Goal: Information Seeking & Learning: Learn about a topic

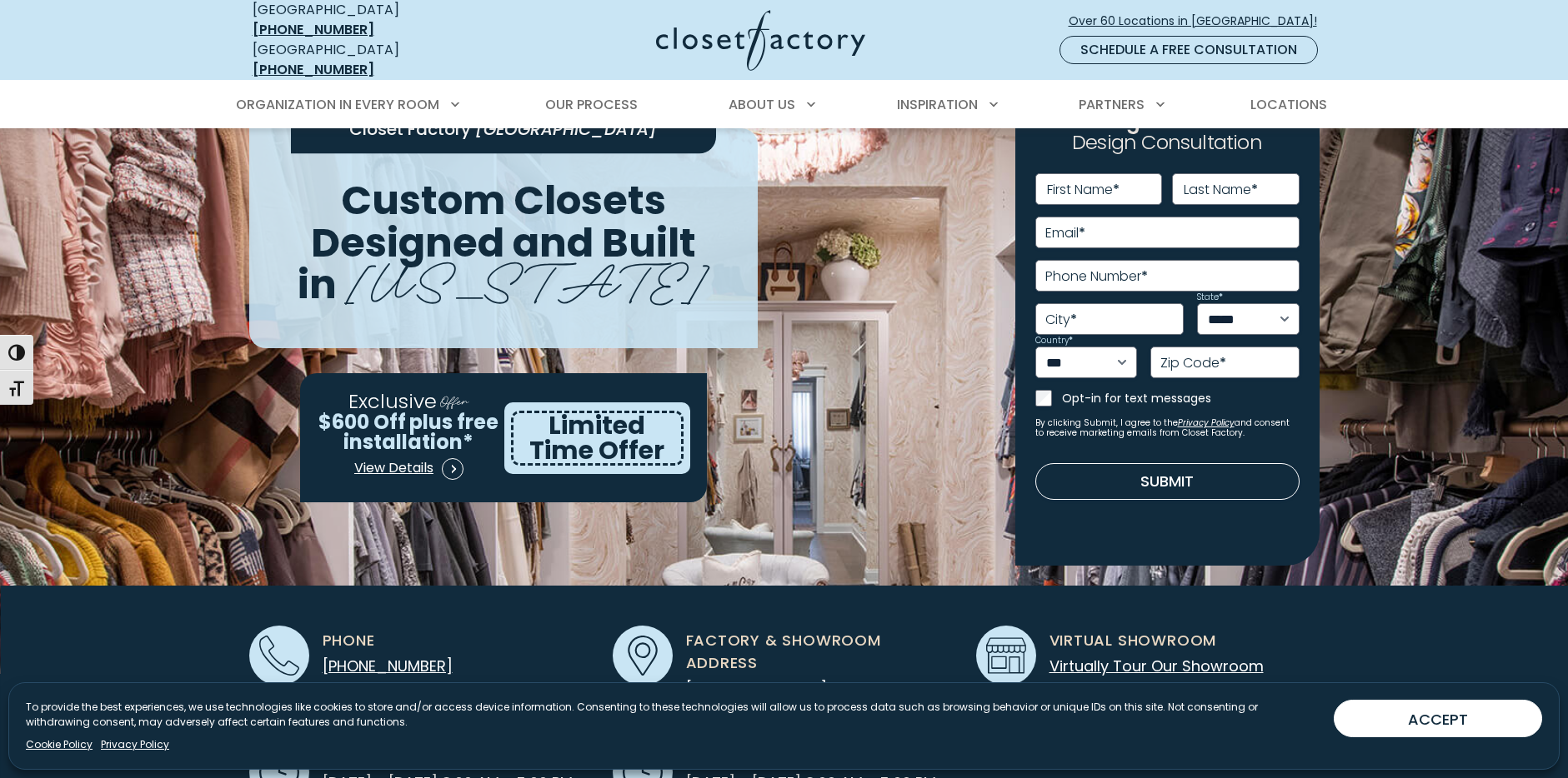
scroll to position [166, 0]
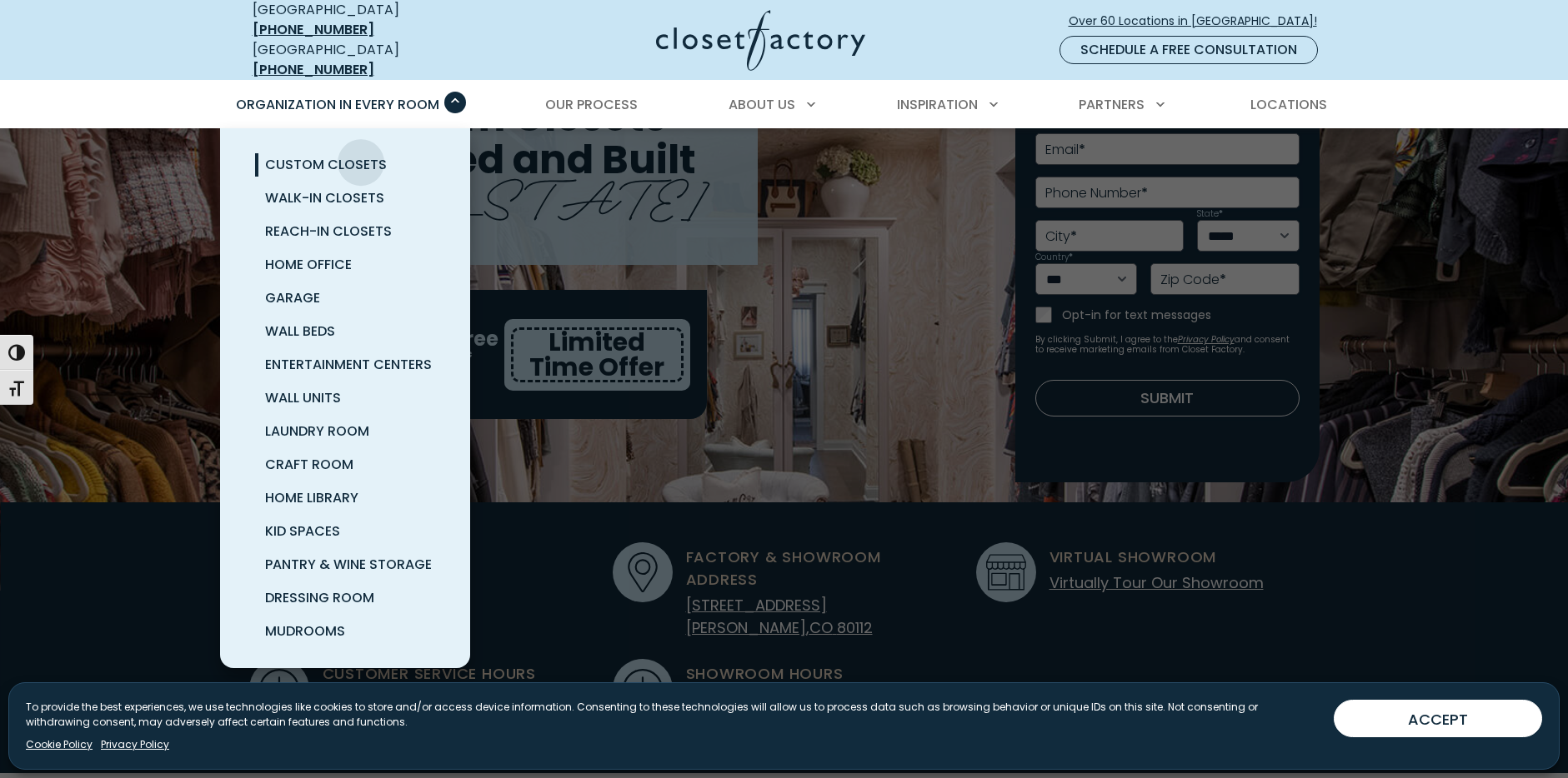
click at [361, 155] on span "Custom Closets" at bounding box center [325, 165] width 122 height 19
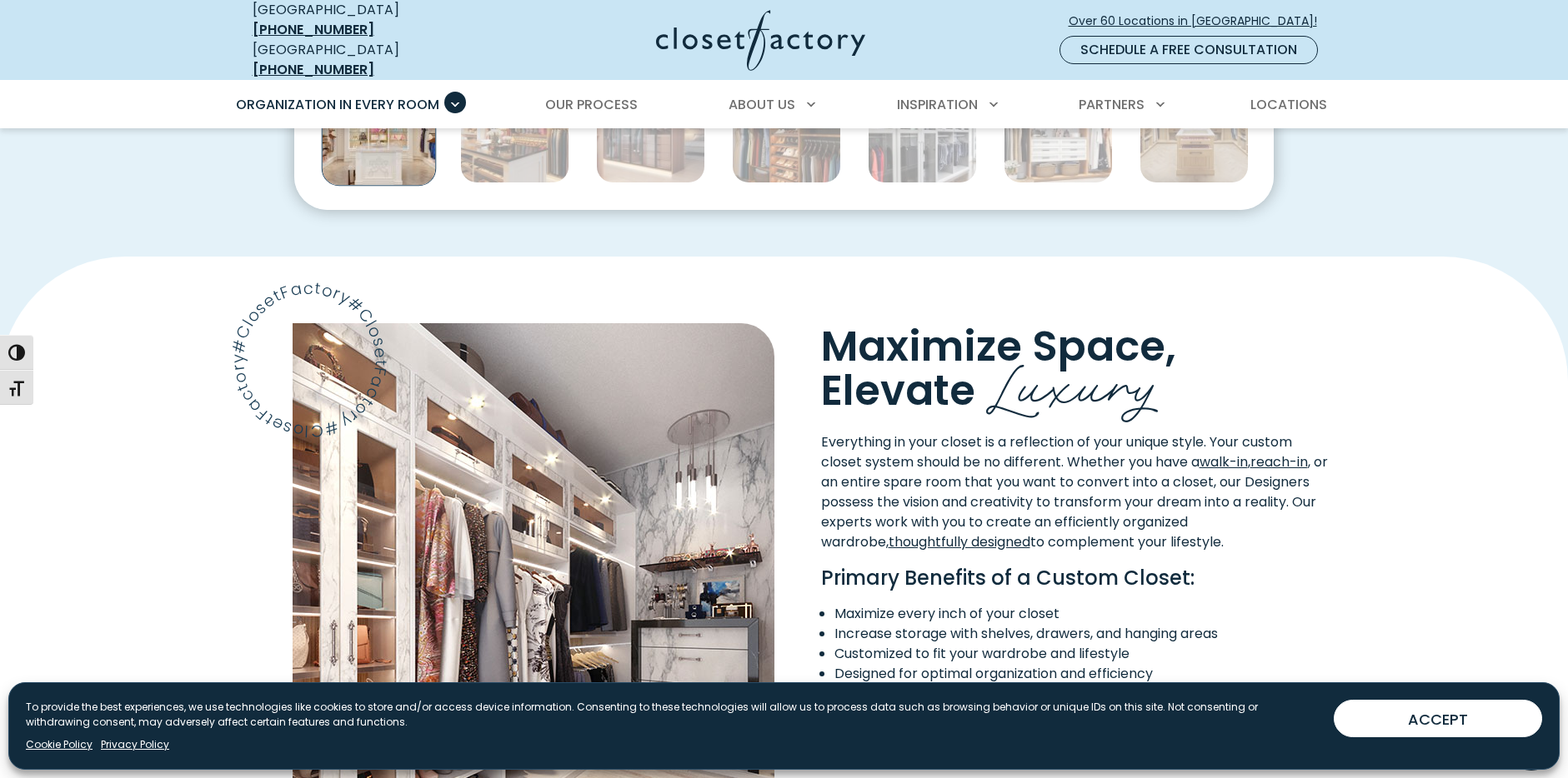
scroll to position [833, 0]
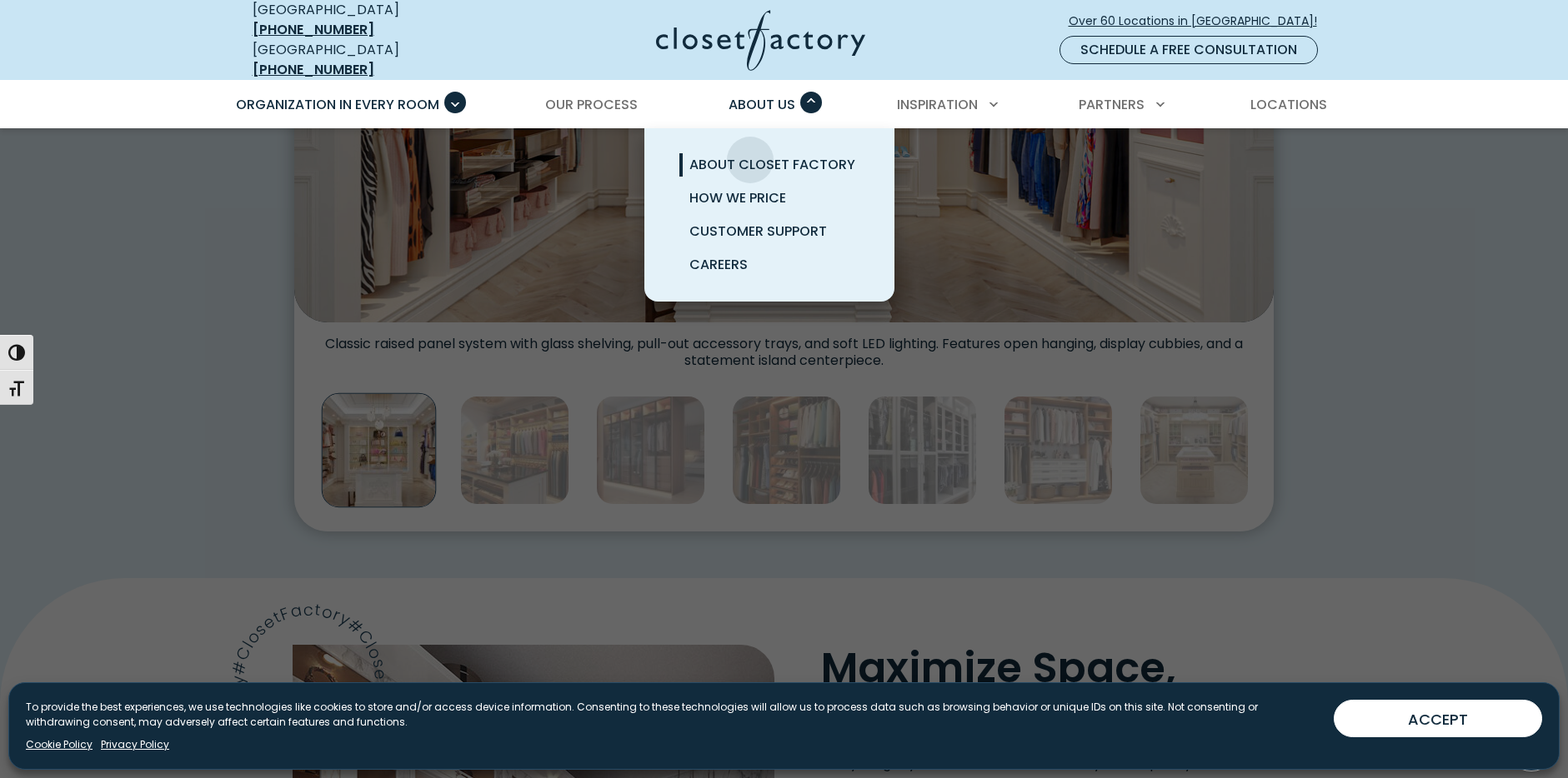
click at [750, 155] on span "About Closet Factory" at bounding box center [772, 165] width 166 height 19
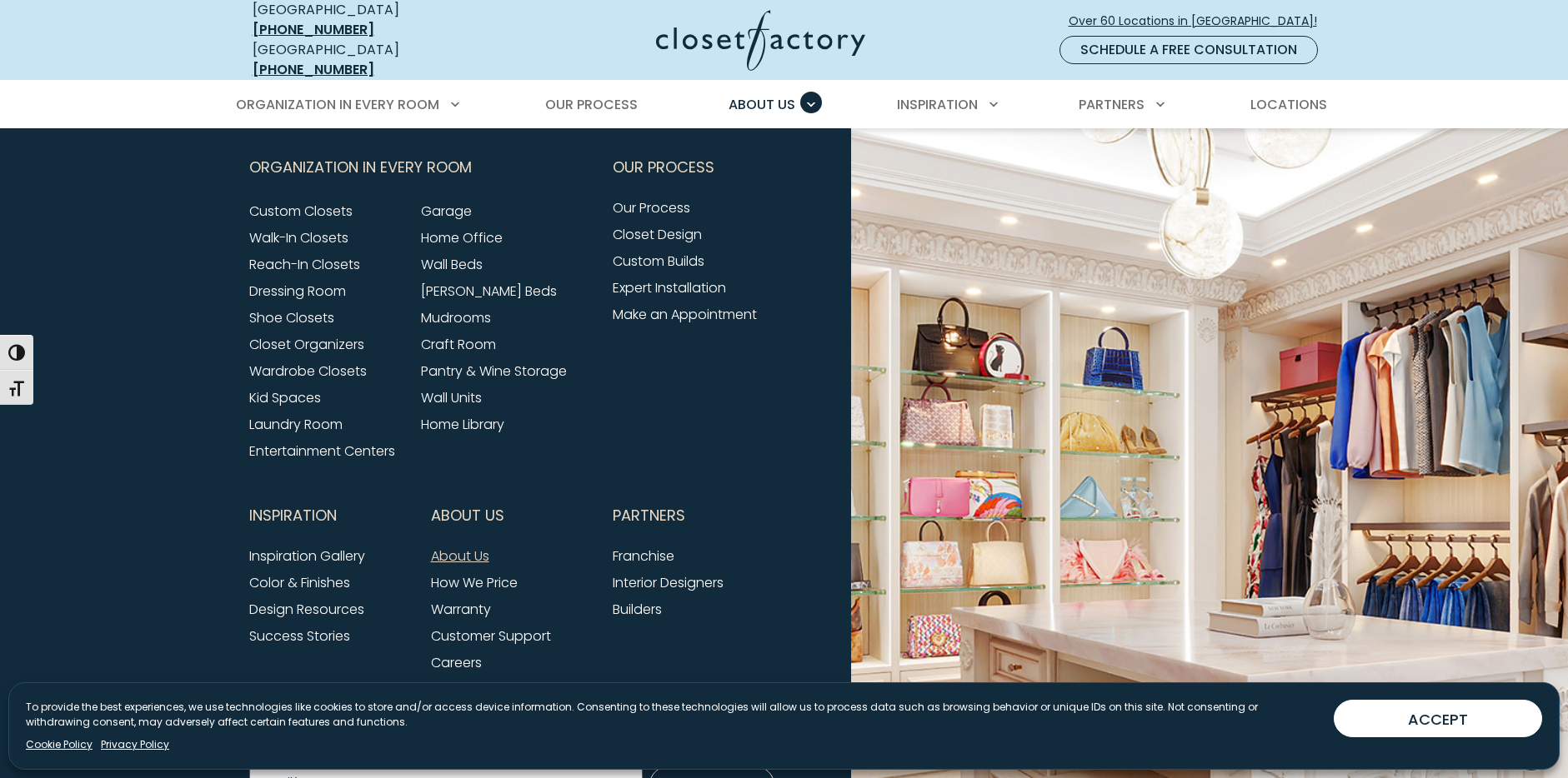
scroll to position [4249, 0]
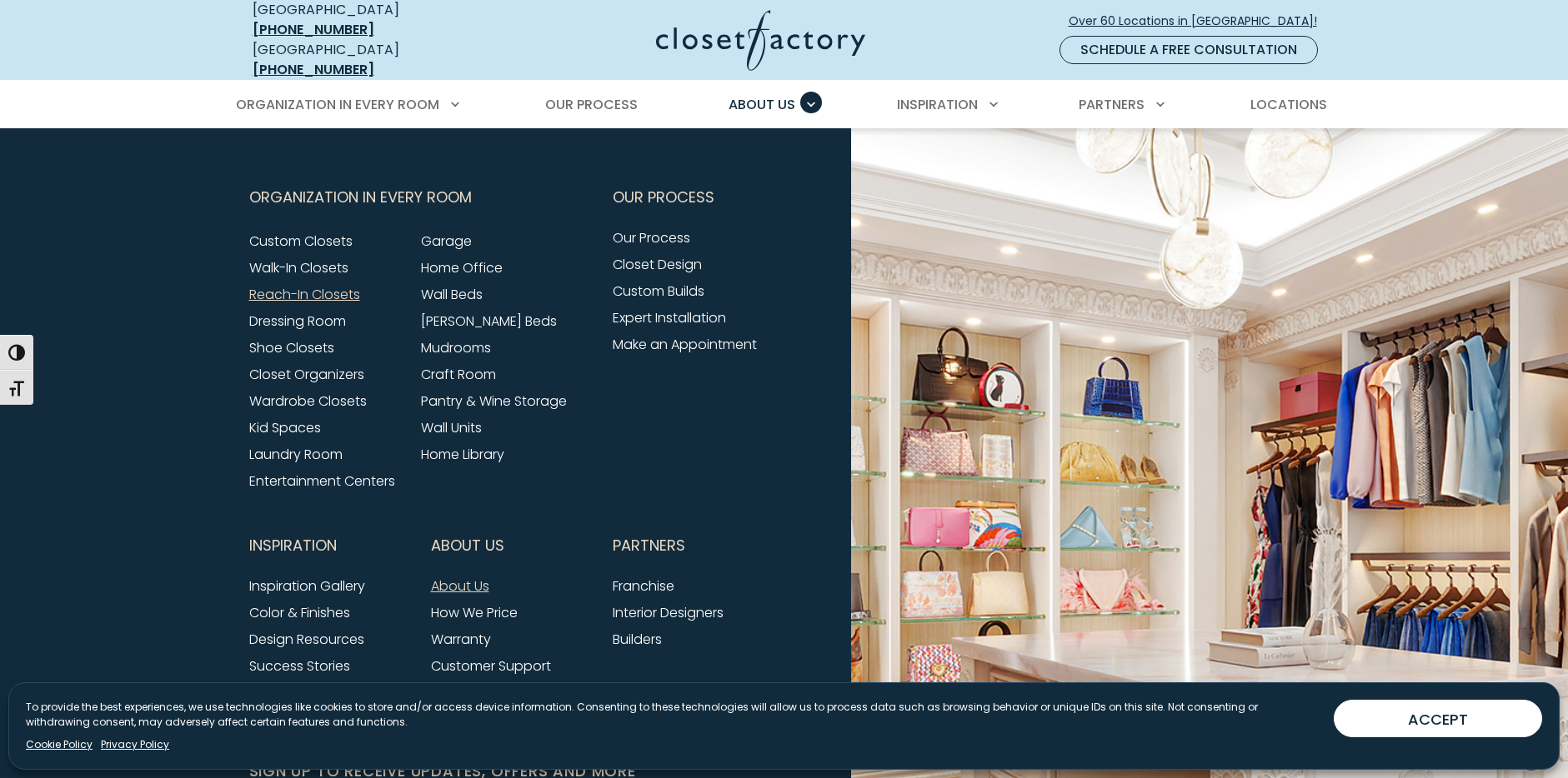
click at [332, 285] on link "Reach-In Closets" at bounding box center [305, 294] width 110 height 19
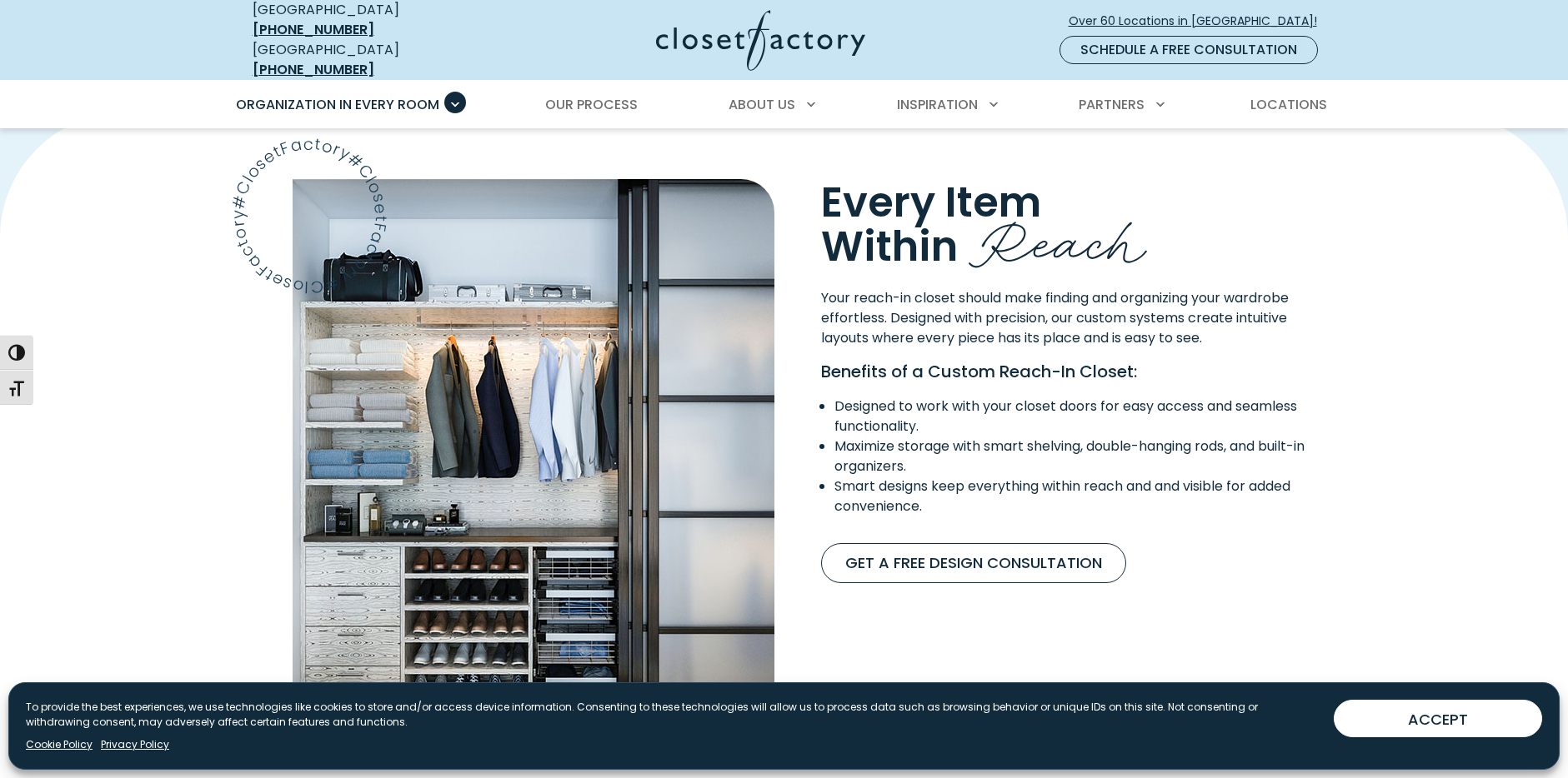
scroll to position [1416, 0]
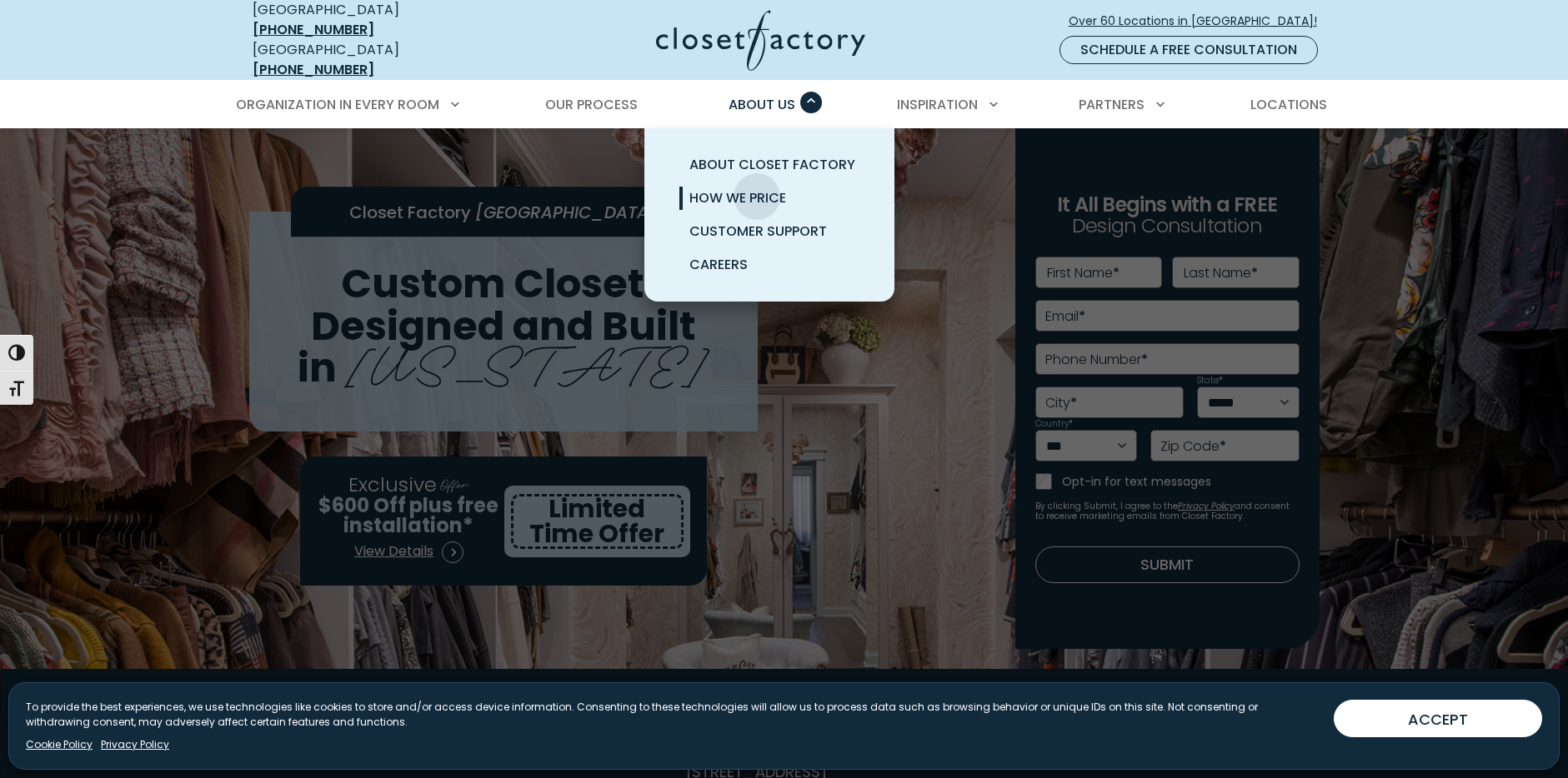
click at [757, 188] on span "How We Price" at bounding box center [738, 198] width 97 height 19
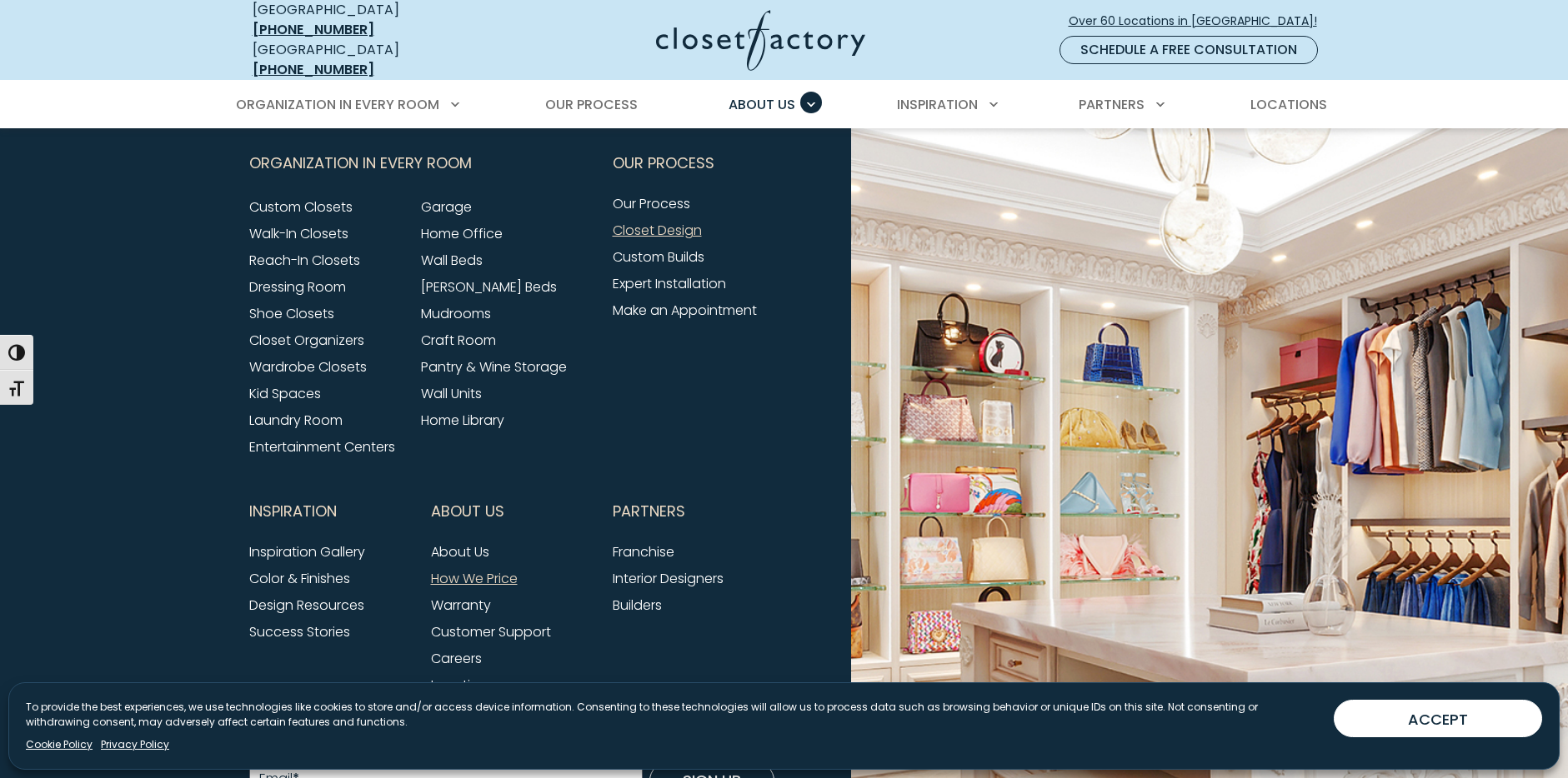
scroll to position [3606, 0]
